Goal: Task Accomplishment & Management: Manage account settings

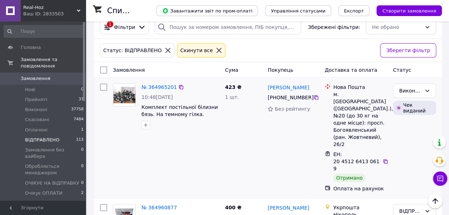
scroll to position [71, 0]
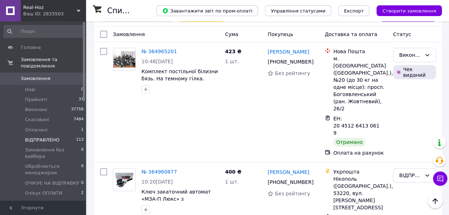
click at [49, 137] on span "ВІДПРАВЛЕНО" at bounding box center [42, 140] width 34 height 6
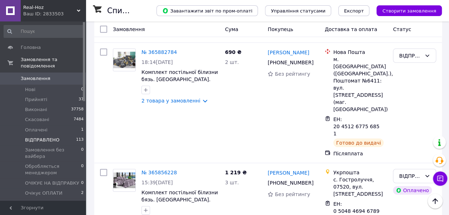
scroll to position [5056, 0]
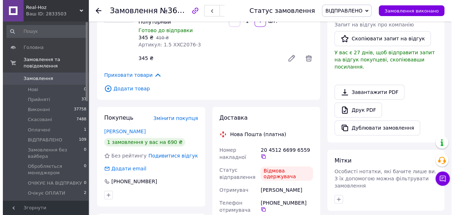
scroll to position [214, 0]
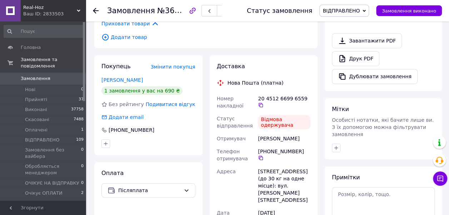
click at [350, 12] on span "ВІДПРАВЛЕНО" at bounding box center [340, 11] width 37 height 6
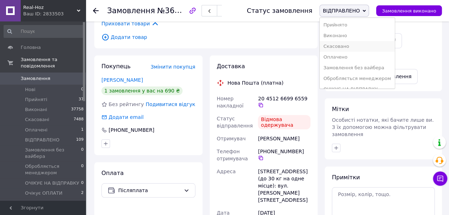
click at [348, 48] on li "Скасовано" at bounding box center [356, 46] width 75 height 11
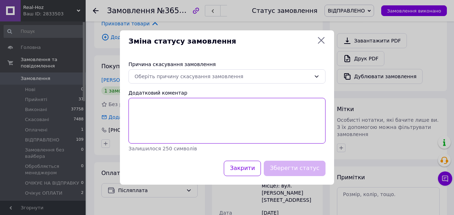
click at [145, 107] on textarea "Додатковий коментар" at bounding box center [226, 121] width 197 height 46
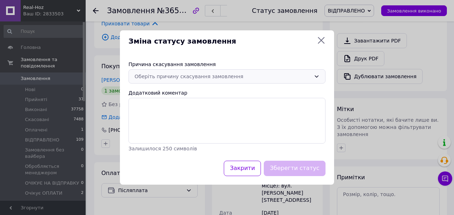
click at [167, 77] on div "Оберіть причину скасування замовлення" at bounding box center [223, 76] width 176 height 8
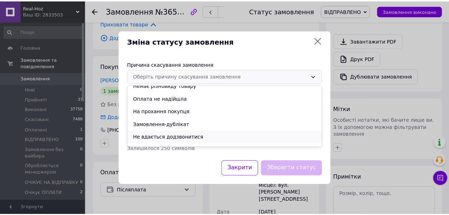
scroll to position [28, 0]
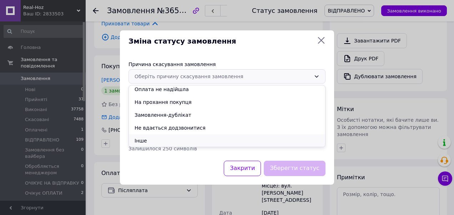
click at [151, 140] on li "Інше" at bounding box center [227, 140] width 196 height 13
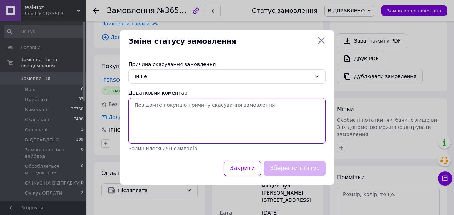
click at [148, 106] on textarea "Додатковий коментар" at bounding box center [226, 121] width 197 height 46
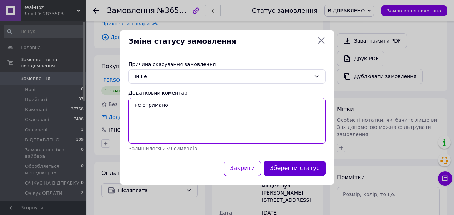
type textarea "не отримано"
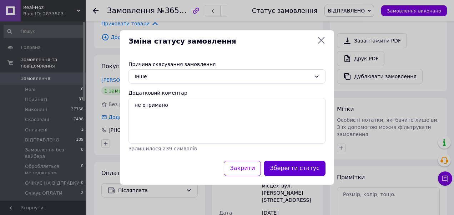
click at [307, 168] on button "Зберегти статус" at bounding box center [295, 168] width 62 height 15
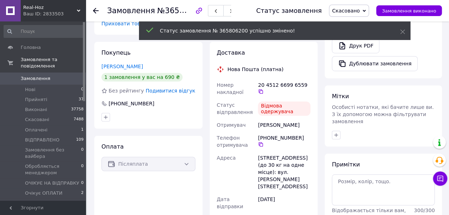
scroll to position [37, 0]
click at [94, 8] on icon at bounding box center [96, 11] width 6 height 6
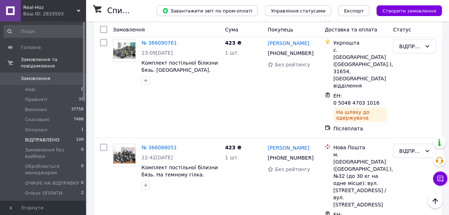
scroll to position [2034, 0]
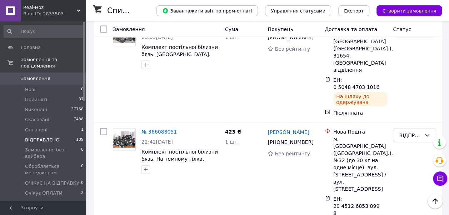
click at [414, 94] on li "Виконано" at bounding box center [414, 93] width 42 height 13
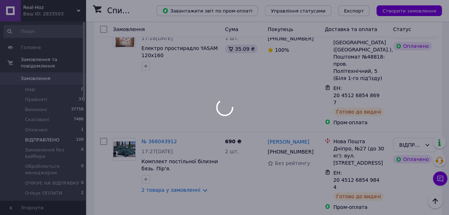
scroll to position [2676, 0]
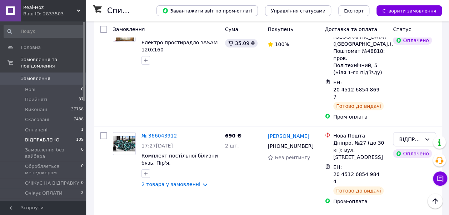
click at [415, 86] on li "Виконано" at bounding box center [414, 86] width 42 height 13
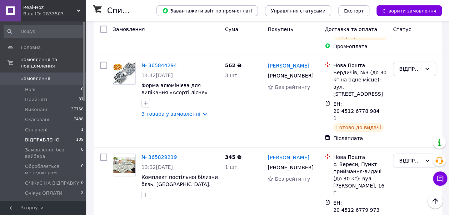
scroll to position [5160, 0]
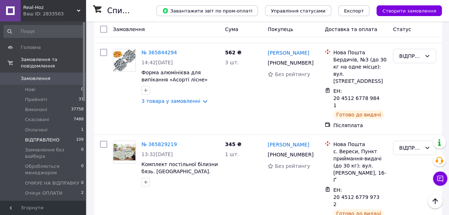
click at [409, 140] on li "Скасовано" at bounding box center [414, 137] width 42 height 13
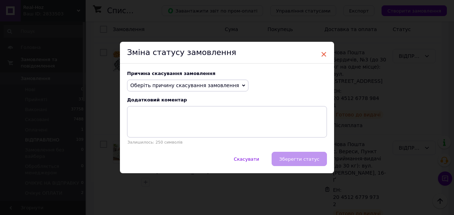
click at [321, 53] on span "×" at bounding box center [323, 54] width 6 height 12
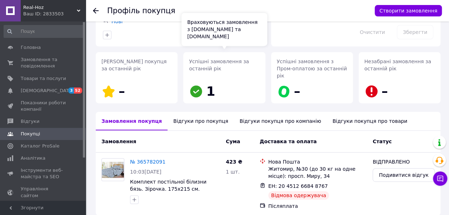
scroll to position [103, 0]
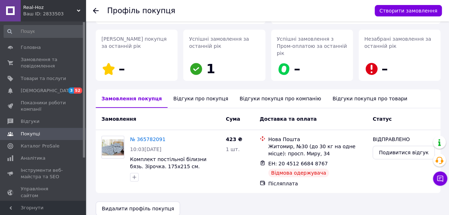
click at [202, 91] on div "Відгуки про покупця" at bounding box center [200, 98] width 66 height 19
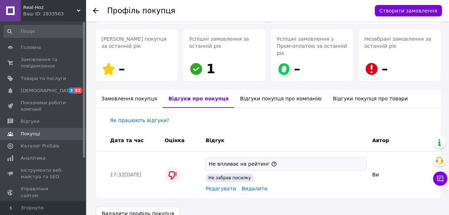
scroll to position [107, 0]
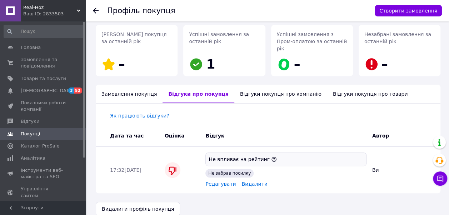
click at [96, 9] on icon at bounding box center [96, 11] width 6 height 6
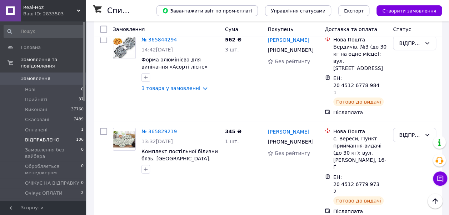
scroll to position [5174, 0]
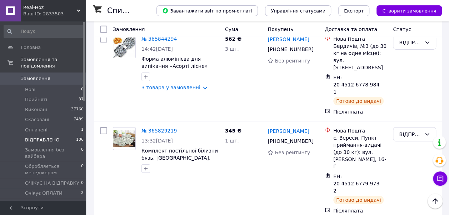
click at [409, 120] on li "Скасовано" at bounding box center [414, 124] width 42 height 13
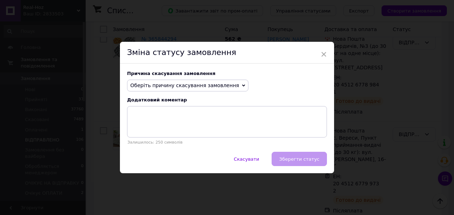
click at [182, 86] on span "Оберіть причину скасування замовлення" at bounding box center [184, 85] width 109 height 6
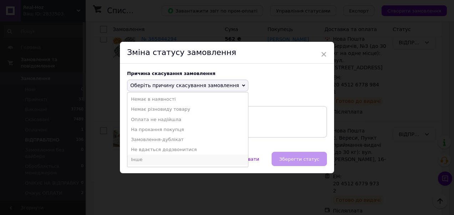
click at [151, 159] on li "Інше" at bounding box center [187, 159] width 121 height 10
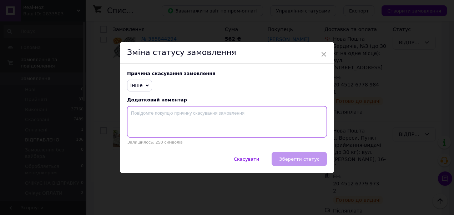
click at [140, 113] on textarea at bounding box center [227, 121] width 200 height 31
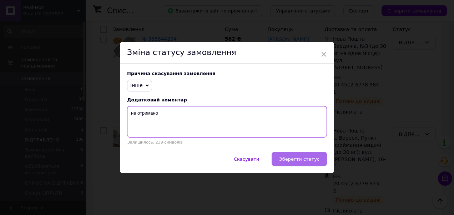
type textarea "не отримано"
click at [290, 159] on span "Зберегти статус" at bounding box center [299, 158] width 40 height 5
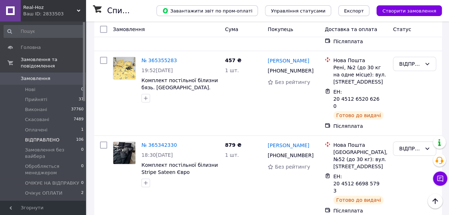
scroll to position [8130, 0]
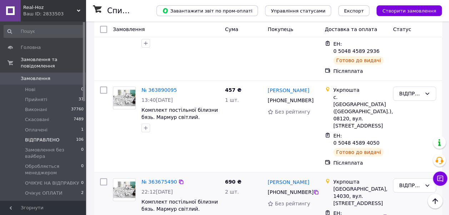
scroll to position [301, 0]
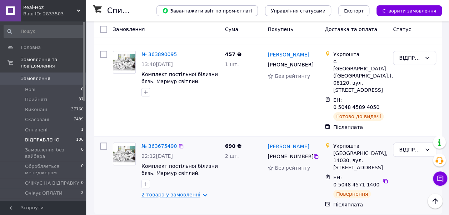
click at [187, 192] on link "2 товара у замовленні" at bounding box center [170, 195] width 59 height 6
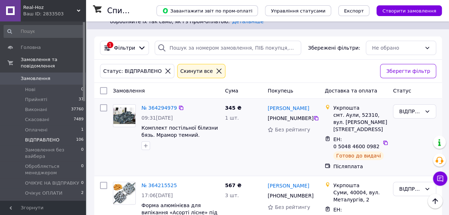
scroll to position [4, 0]
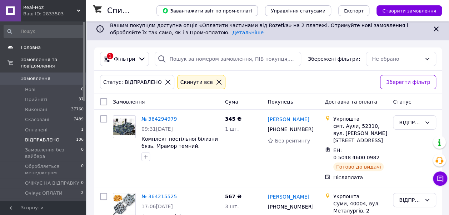
click at [30, 45] on span "Головна" at bounding box center [31, 47] width 20 height 6
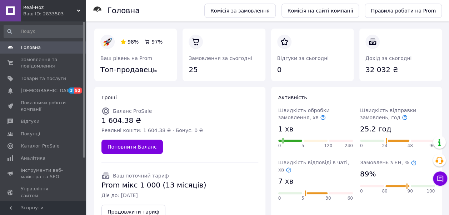
click at [48, 5] on span "Real-Hoz" at bounding box center [50, 7] width 54 height 6
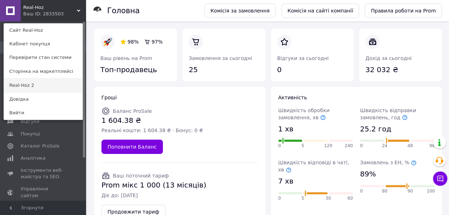
click at [32, 83] on link "Real-Hoz 2" at bounding box center [43, 85] width 78 height 14
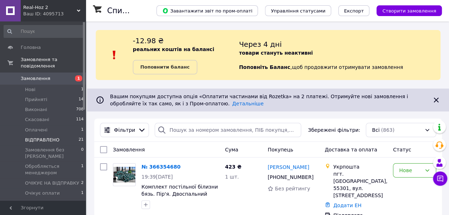
click at [49, 137] on span "ВІДПРАВЛЕНО" at bounding box center [42, 140] width 34 height 6
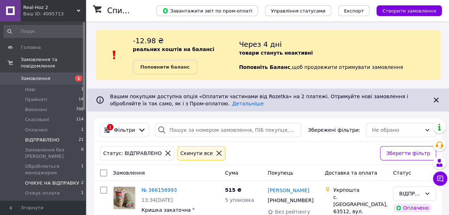
click at [61, 180] on span "ОЧІКУЄ НА ВІДПРАВКУ" at bounding box center [52, 183] width 54 height 6
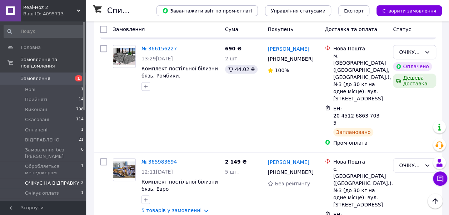
scroll to position [174, 0]
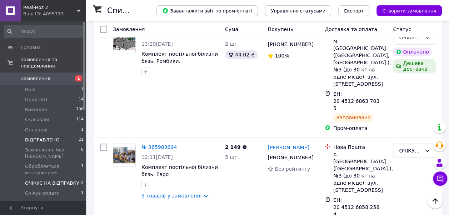
click at [45, 137] on span "ВІДПРАВЛЕНО" at bounding box center [42, 140] width 34 height 6
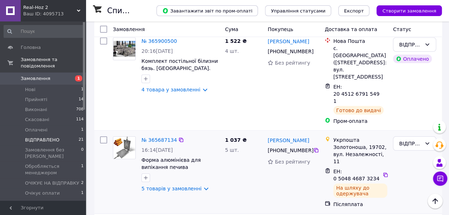
scroll to position [856, 0]
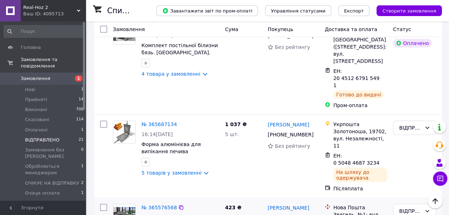
click at [103, 204] on input "checkbox" at bounding box center [103, 207] width 7 height 7
checkbox input "true"
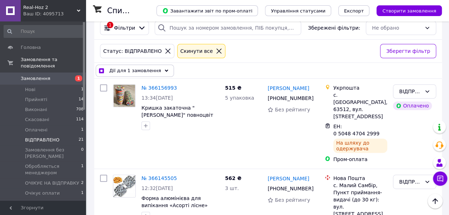
scroll to position [0, 0]
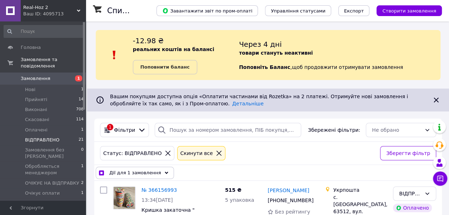
click at [164, 171] on icon at bounding box center [166, 173] width 4 height 4
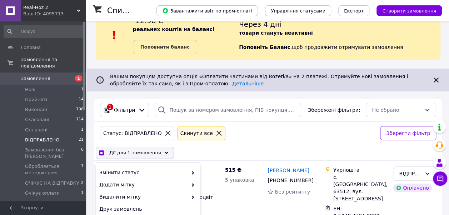
scroll to position [36, 0]
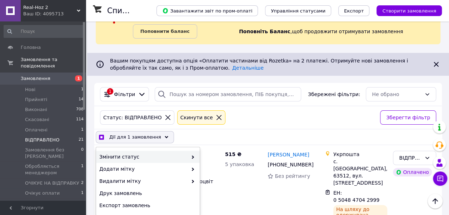
click at [181, 155] on span "Змінити статус" at bounding box center [143, 156] width 88 height 7
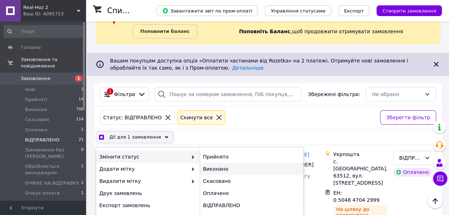
checkbox input "true"
click at [224, 168] on div "Виконано" at bounding box center [250, 169] width 103 height 12
checkbox input "false"
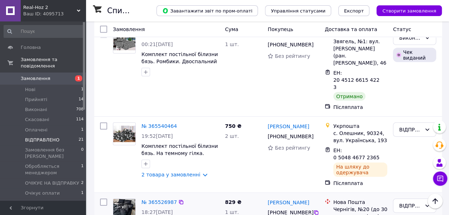
scroll to position [1035, 0]
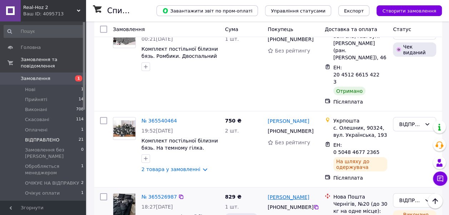
click at [287, 193] on link "Алина Кілін" at bounding box center [287, 196] width 41 height 7
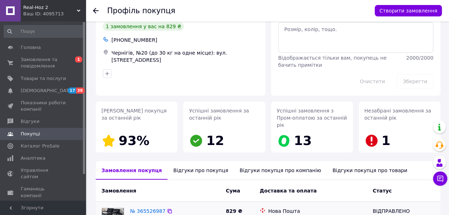
scroll to position [103, 0]
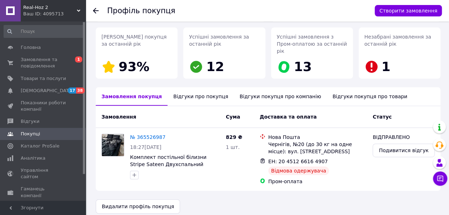
click at [200, 89] on div "Відгуки про покупця" at bounding box center [200, 96] width 66 height 19
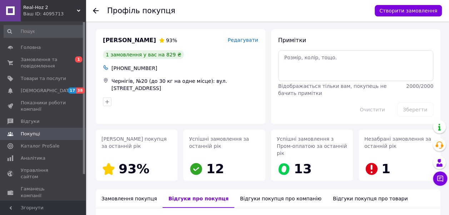
scroll to position [0, 0]
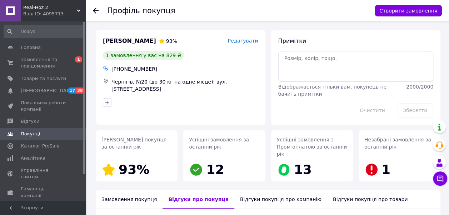
click at [98, 10] on icon at bounding box center [96, 11] width 6 height 6
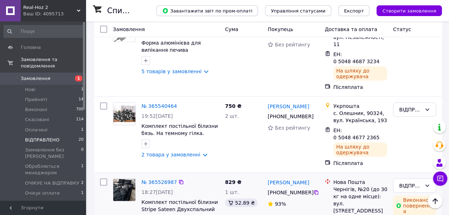
scroll to position [963, 0]
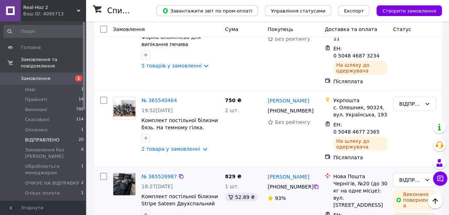
click at [103, 173] on input "checkbox" at bounding box center [103, 176] width 7 height 7
checkbox input "true"
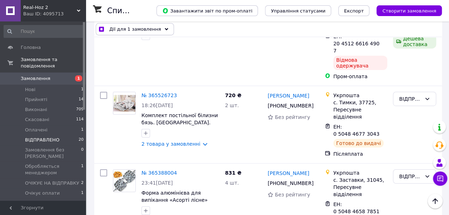
scroll to position [1177, 0]
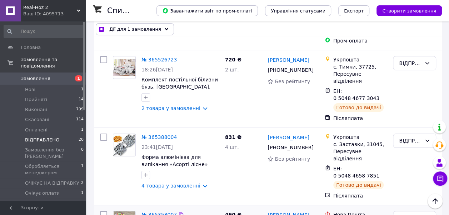
click at [103, 211] on input "checkbox" at bounding box center [103, 214] width 7 height 7
checkbox input "true"
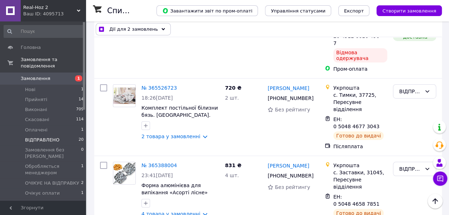
scroll to position [1142, 0]
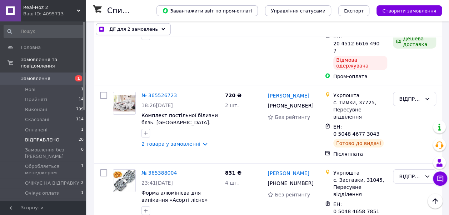
checkbox input "false"
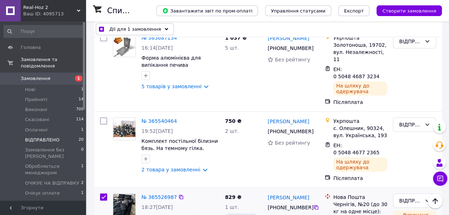
scroll to position [928, 0]
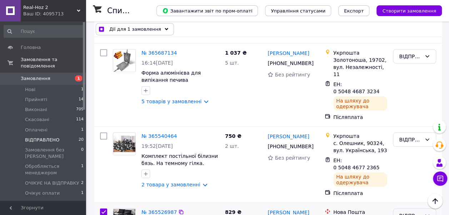
click at [426, 213] on icon at bounding box center [427, 216] width 6 height 6
click at [412, 139] on li "Скасовано" at bounding box center [414, 141] width 42 height 13
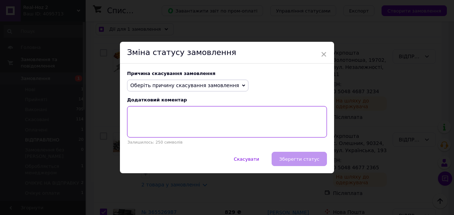
click at [152, 117] on textarea at bounding box center [227, 121] width 200 height 31
click at [218, 86] on span "Оберіть причину скасування замовлення" at bounding box center [184, 85] width 109 height 6
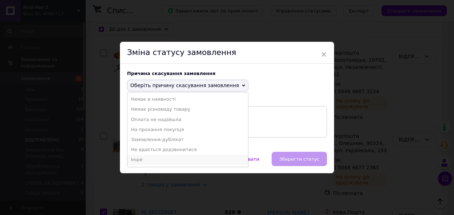
click at [153, 158] on li "Інше" at bounding box center [187, 159] width 121 height 10
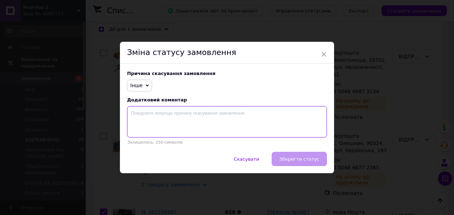
click at [143, 113] on textarea at bounding box center [227, 121] width 200 height 31
checkbox input "true"
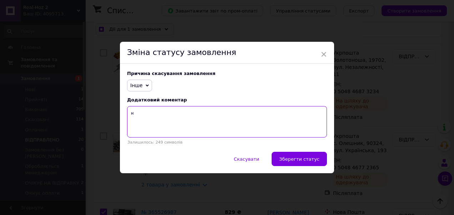
type textarea "не"
checkbox input "true"
type textarea "не о"
checkbox input "true"
type textarea "не от"
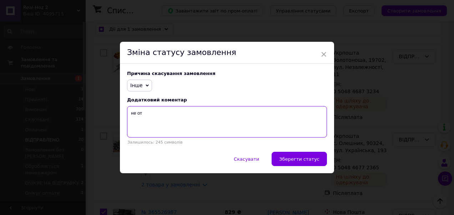
checkbox input "true"
type textarea "не отр"
checkbox input "true"
type textarea "не отри"
checkbox input "true"
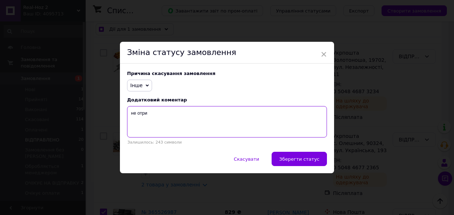
type textarea "не отрим"
checkbox input "true"
type textarea "не отриман"
checkbox input "true"
type textarea "не отримано"
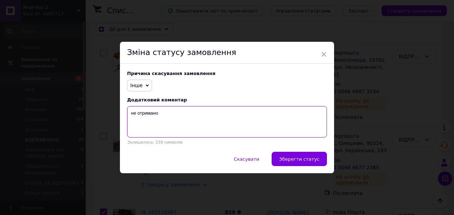
checkbox input "true"
type textarea "не отримано"
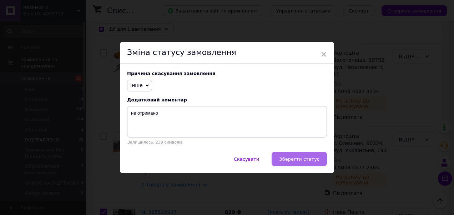
click at [310, 159] on span "Зберегти статус" at bounding box center [299, 158] width 40 height 5
checkbox input "false"
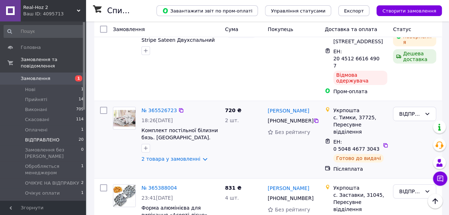
scroll to position [1142, 0]
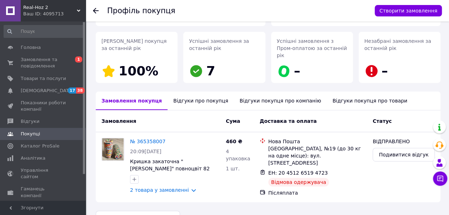
scroll to position [107, 0]
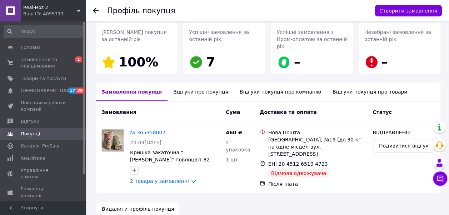
click at [188, 86] on div "Відгуки про покупця" at bounding box center [200, 91] width 66 height 19
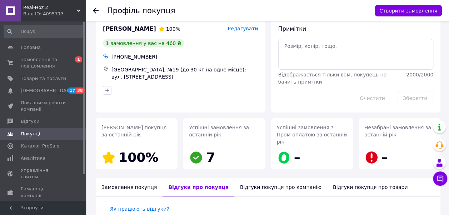
scroll to position [0, 0]
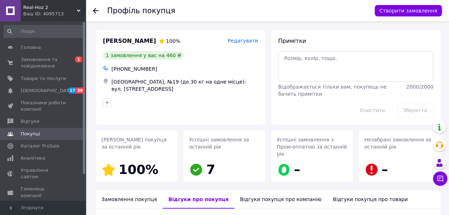
click at [96, 11] on use at bounding box center [96, 11] width 6 height 6
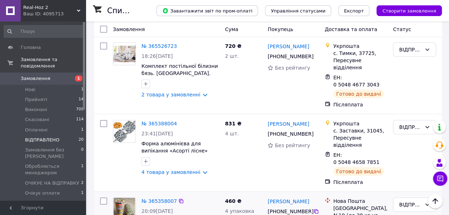
scroll to position [1106, 0]
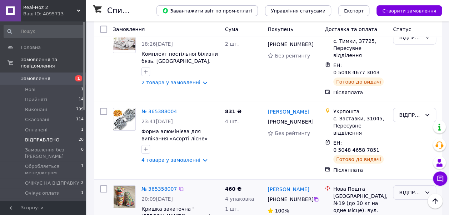
click at [409, 188] on div "ВІДПРАВЛЕНО" at bounding box center [410, 192] width 22 height 8
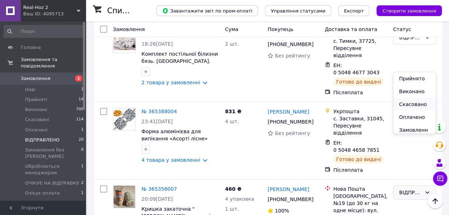
click at [407, 102] on li "Скасовано" at bounding box center [414, 104] width 42 height 13
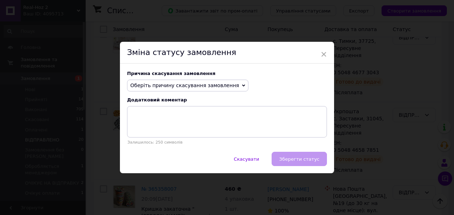
click at [158, 83] on span "Оберіть причину скасування замовлення" at bounding box center [184, 85] width 109 height 6
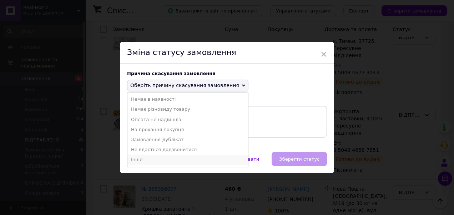
click at [141, 159] on li "Інше" at bounding box center [187, 159] width 121 height 10
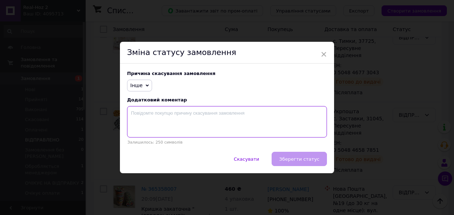
click at [143, 116] on textarea at bounding box center [227, 121] width 200 height 31
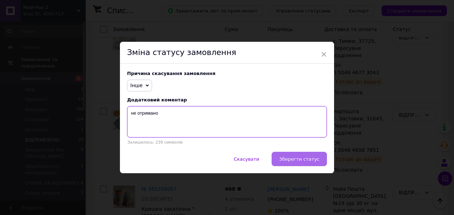
type textarea "не отримано"
click at [306, 160] on span "Зберегти статус" at bounding box center [299, 158] width 40 height 5
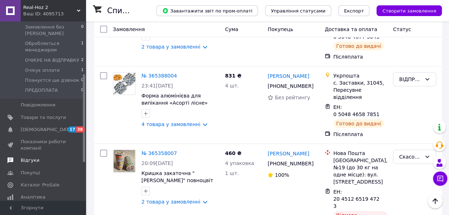
scroll to position [143, 0]
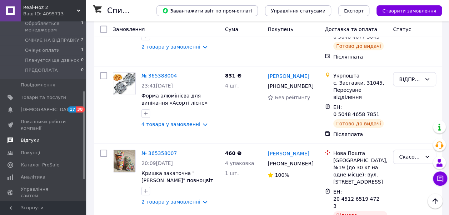
click at [30, 137] on span "Відгуки" at bounding box center [30, 140] width 19 height 6
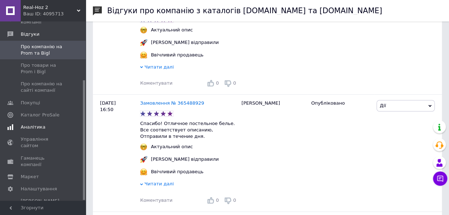
scroll to position [214, 0]
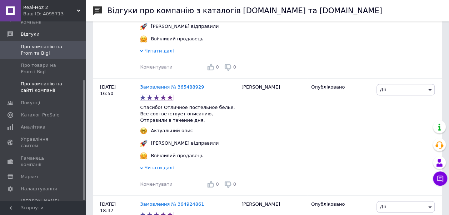
click at [42, 84] on span "Про компанію на сайті компанії" at bounding box center [43, 87] width 45 height 13
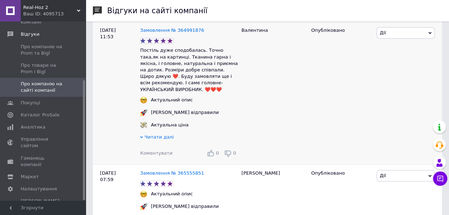
scroll to position [178, 0]
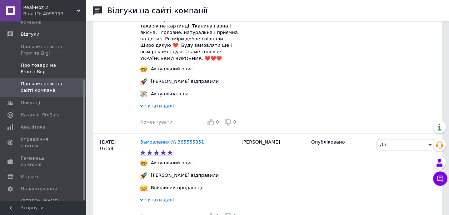
click at [41, 64] on span "Про товари на Prom і Bigl" at bounding box center [43, 68] width 45 height 13
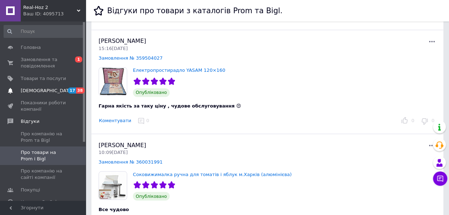
click at [41, 91] on span "[DEMOGRAPHIC_DATA]" at bounding box center [47, 90] width 53 height 6
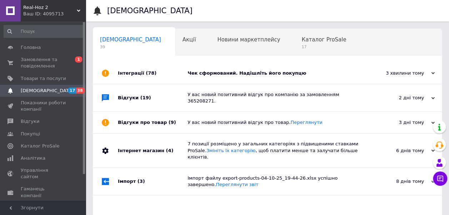
scroll to position [0, 4]
click at [27, 58] on span "Замовлення та повідомлення" at bounding box center [43, 62] width 45 height 13
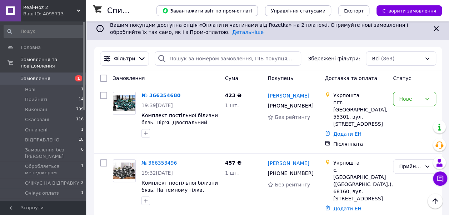
click at [66, 13] on div "Ваш ID: 4095713" at bounding box center [54, 14] width 62 height 6
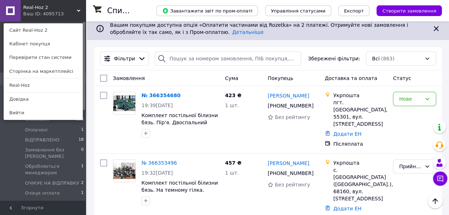
click at [35, 88] on link "Real-Hoz" at bounding box center [43, 85] width 78 height 14
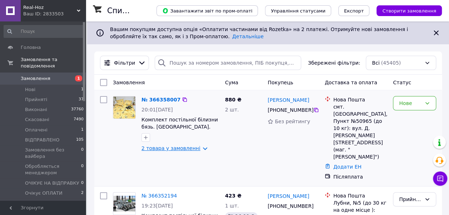
click at [169, 149] on link "2 товара у замовленні" at bounding box center [170, 148] width 59 height 6
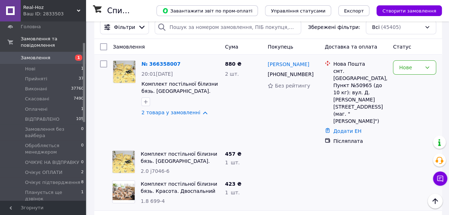
scroll to position [71, 0]
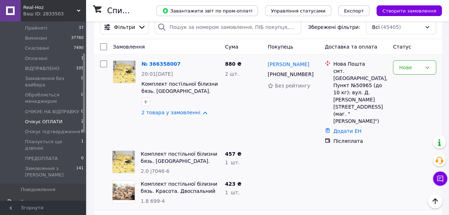
click at [54, 118] on span "Очікує ОПЛАТИ" at bounding box center [43, 121] width 37 height 6
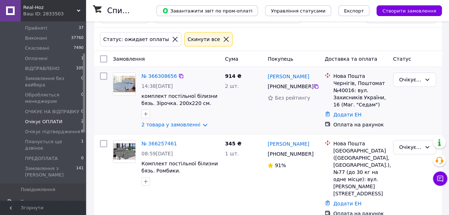
scroll to position [48, 0]
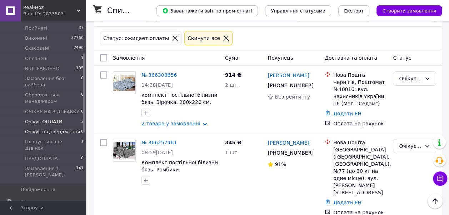
click at [61, 128] on span "Очікує підтвердження" at bounding box center [52, 131] width 55 height 6
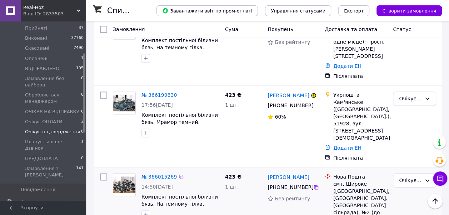
scroll to position [456, 0]
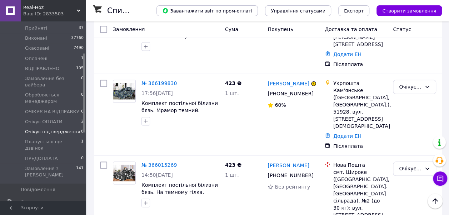
click at [36, 6] on span "Real-Hoz" at bounding box center [50, 7] width 54 height 6
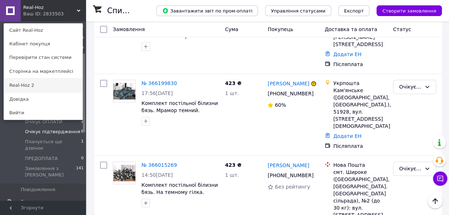
click at [65, 83] on link "Real-Hoz 2" at bounding box center [43, 85] width 78 height 14
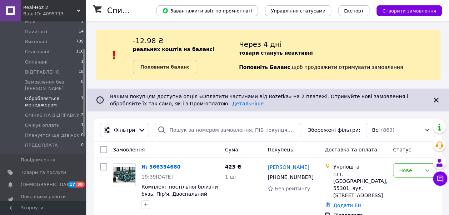
scroll to position [71, 0]
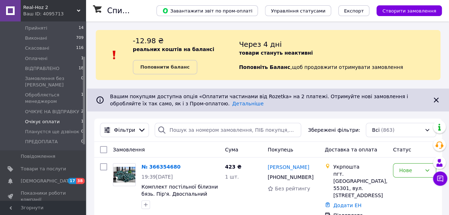
click at [48, 118] on span "Очікує оплати" at bounding box center [42, 121] width 35 height 6
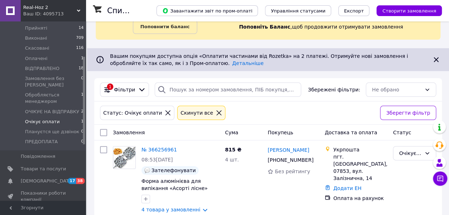
scroll to position [52, 0]
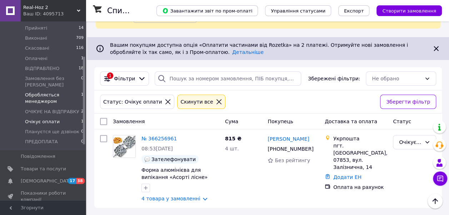
click at [47, 92] on span "Обробляється менеджером" at bounding box center [53, 98] width 56 height 13
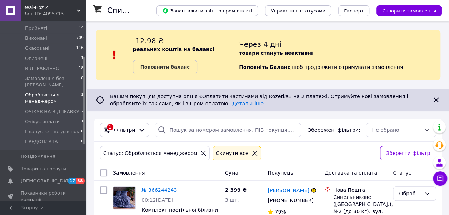
scroll to position [40, 0]
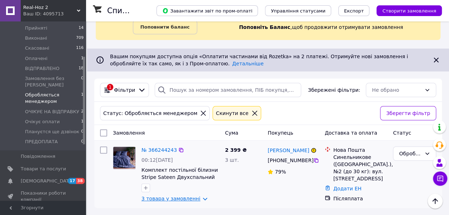
click at [179, 199] on link "3 товара у замовленні" at bounding box center [170, 199] width 59 height 6
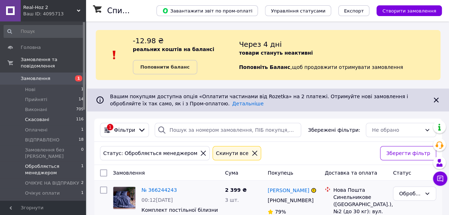
scroll to position [0, 0]
click at [31, 48] on span "Головна" at bounding box center [31, 47] width 20 height 6
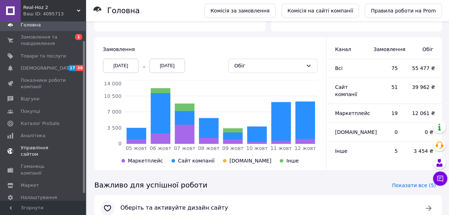
scroll to position [31, 0]
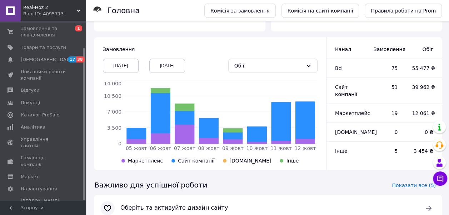
click at [58, 11] on div "Ваш ID: 4095713" at bounding box center [54, 14] width 62 height 6
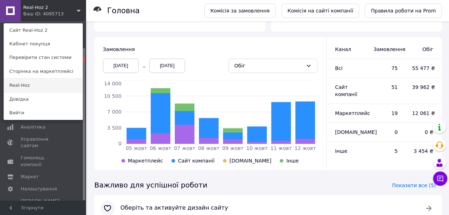
click at [44, 84] on link "Real-Hoz" at bounding box center [43, 85] width 78 height 14
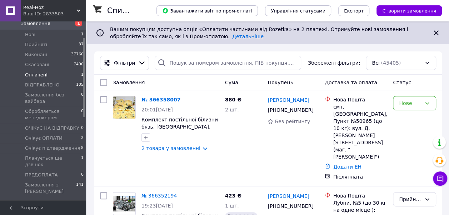
scroll to position [71, 0]
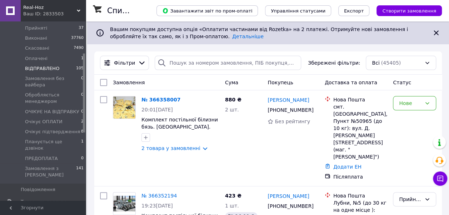
click at [48, 65] on span "ВІДПРАВЛЕНО" at bounding box center [42, 68] width 34 height 6
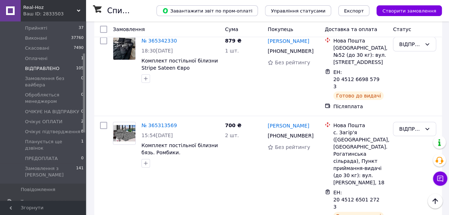
scroll to position [8137, 0]
